Goal: Entertainment & Leisure: Consume media (video, audio)

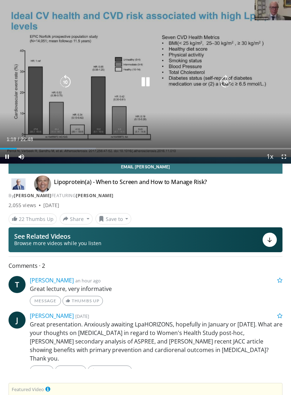
scroll to position [25, 0]
click at [23, 112] on div "10 seconds Tap to unmute" at bounding box center [145, 82] width 291 height 164
click at [148, 84] on icon "Video Player" at bounding box center [146, 82] width 14 height 14
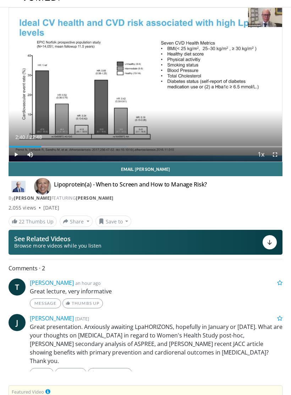
scroll to position [13, 0]
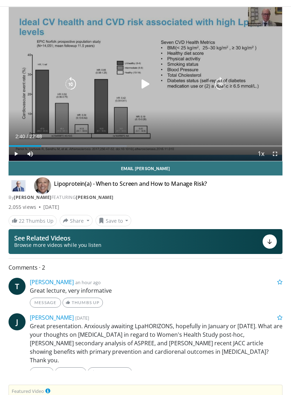
click at [152, 82] on icon "Video Player" at bounding box center [146, 84] width 14 height 14
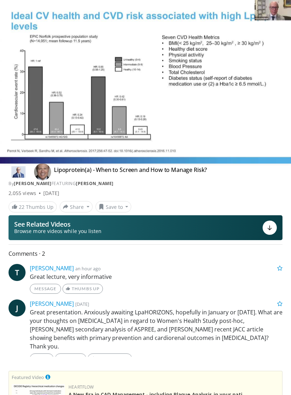
scroll to position [37, 0]
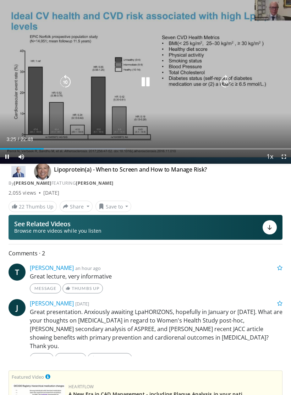
click at [150, 82] on icon "Video Player" at bounding box center [146, 82] width 14 height 14
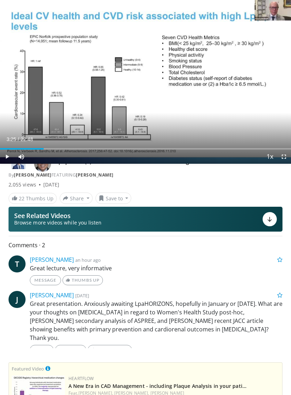
scroll to position [46, 0]
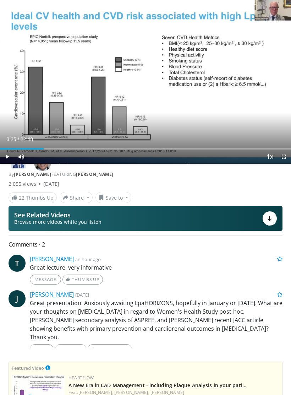
click at [147, 88] on icon "Video Player" at bounding box center [146, 82] width 14 height 14
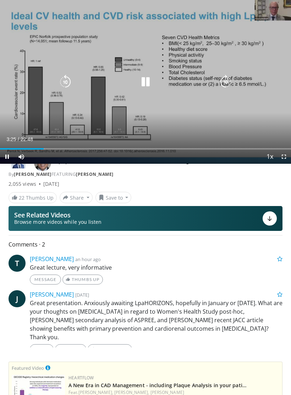
click at [150, 83] on icon "Video Player" at bounding box center [146, 82] width 14 height 14
click at [151, 82] on icon "Video Player" at bounding box center [146, 82] width 14 height 14
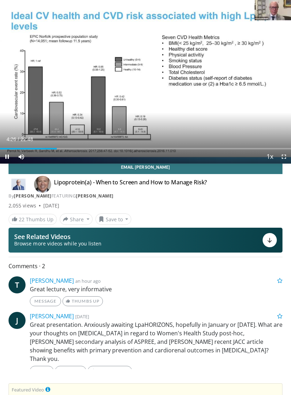
scroll to position [24, 0]
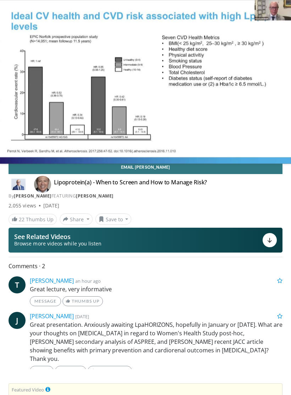
click at [15, 95] on div "10 seconds Tap to unmute" at bounding box center [145, 82] width 291 height 164
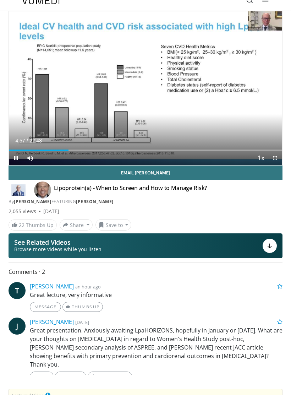
scroll to position [6, 0]
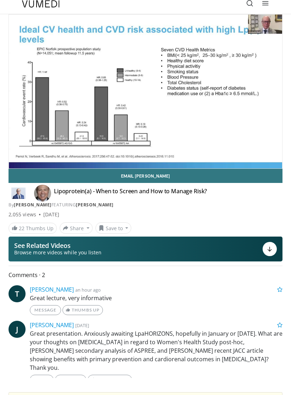
click at [270, 114] on div "10 seconds Tap to unmute" at bounding box center [145, 92] width 273 height 154
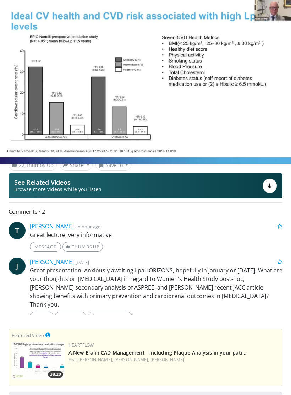
scroll to position [79, 0]
